Goal: Task Accomplishment & Management: Use online tool/utility

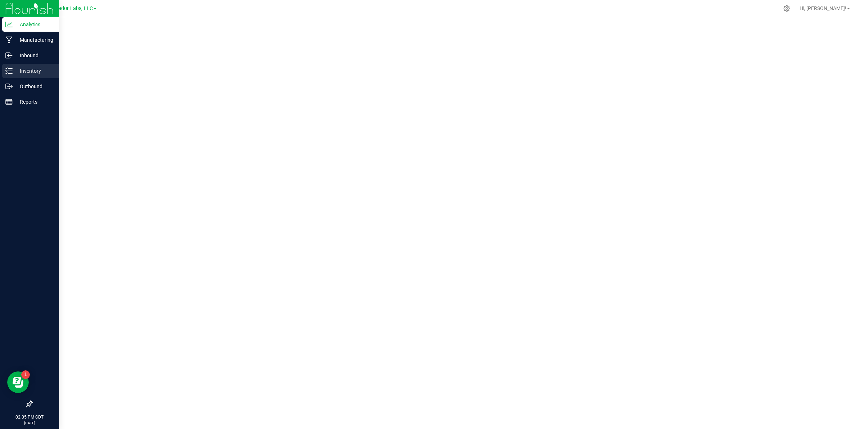
click at [8, 67] on icon at bounding box center [8, 70] width 7 height 7
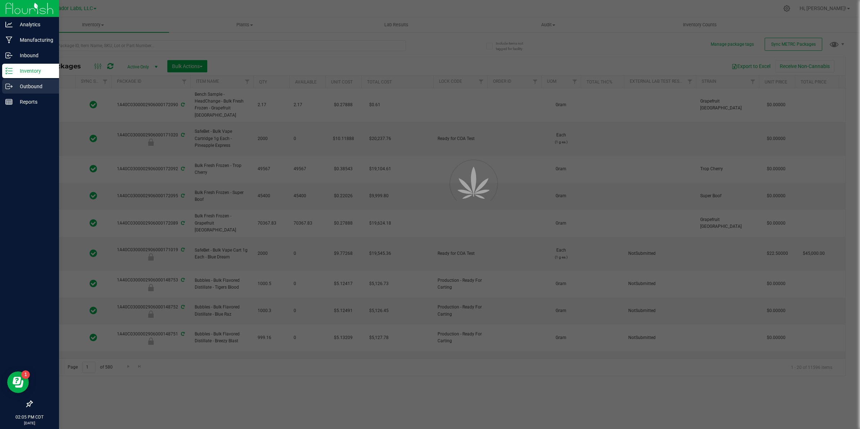
click at [8, 87] on icon at bounding box center [8, 86] width 7 height 7
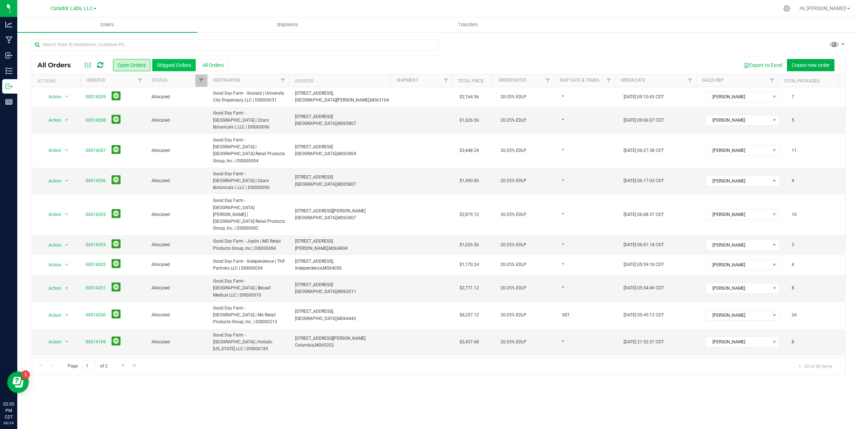
click at [172, 66] on button "Shipped Orders" at bounding box center [174, 65] width 44 height 12
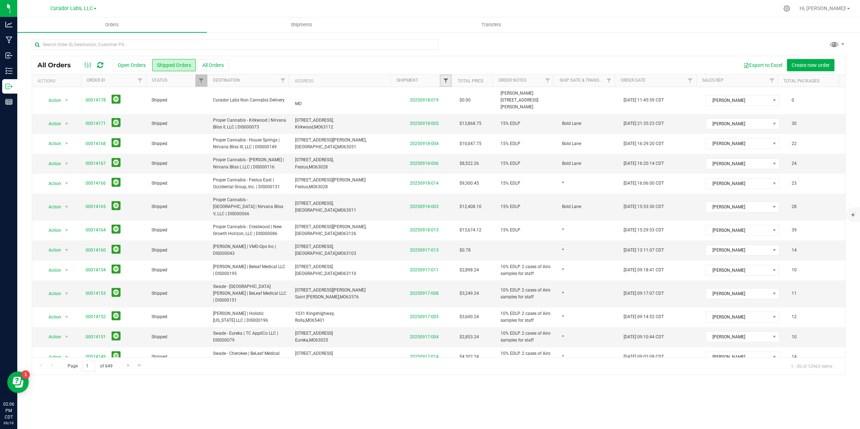
click at [444, 79] on span "Filter" at bounding box center [446, 81] width 6 height 6
type input "202509"
click at [444, 108] on button "Filter" at bounding box center [461, 116] width 35 height 16
click at [757, 64] on button "Export to Excel" at bounding box center [763, 65] width 48 height 12
